Goal: Task Accomplishment & Management: Manage account settings

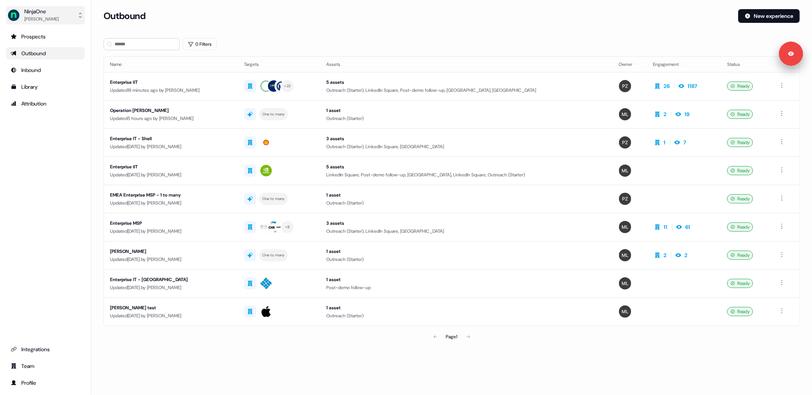
click at [29, 11] on div "NinjaOne" at bounding box center [41, 12] width 34 height 8
click at [56, 63] on div "Logout" at bounding box center [45, 63] width 72 height 14
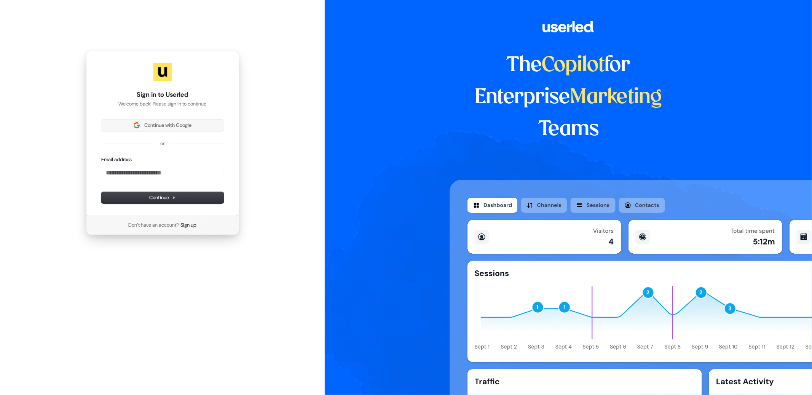
click at [122, 119] on div "Sign in to Userled Welcome back! Please sign in to continue Continue with Googl…" at bounding box center [162, 133] width 153 height 165
click at [121, 121] on button "Continue with Google" at bounding box center [162, 125] width 123 height 11
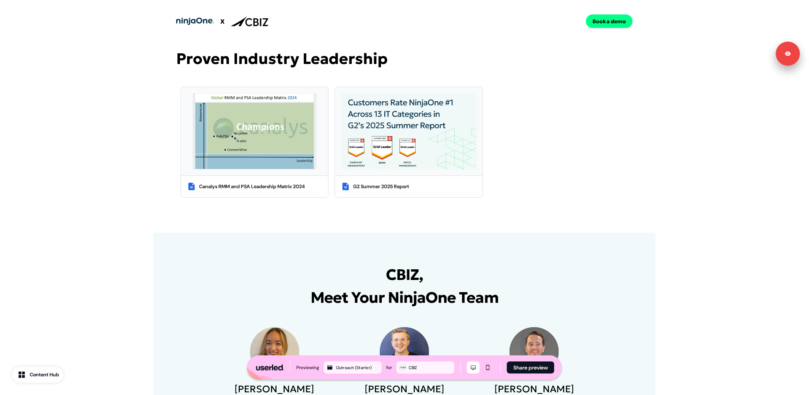
scroll to position [413, 0]
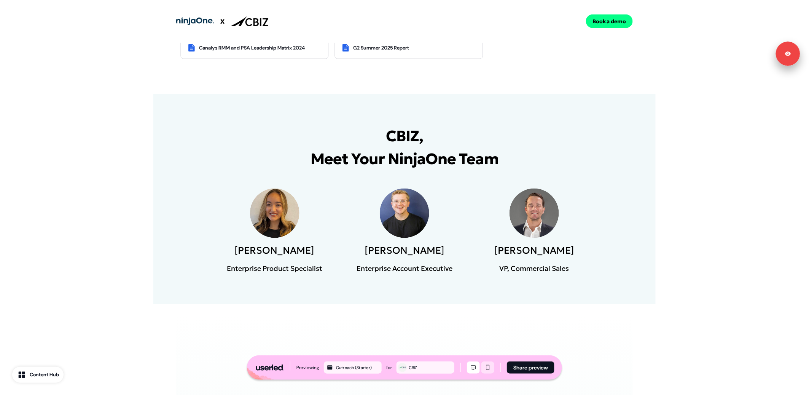
click at [488, 368] on icon "Mobile mode" at bounding box center [488, 367] width 9 height 6
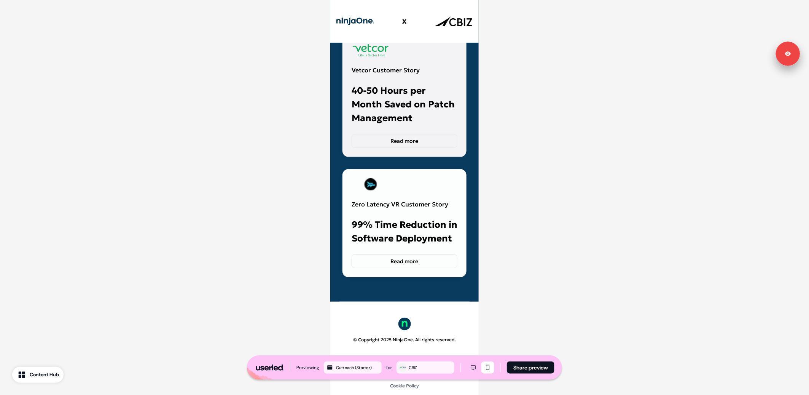
scroll to position [2486, 0]
